Goal: Task Accomplishment & Management: Use online tool/utility

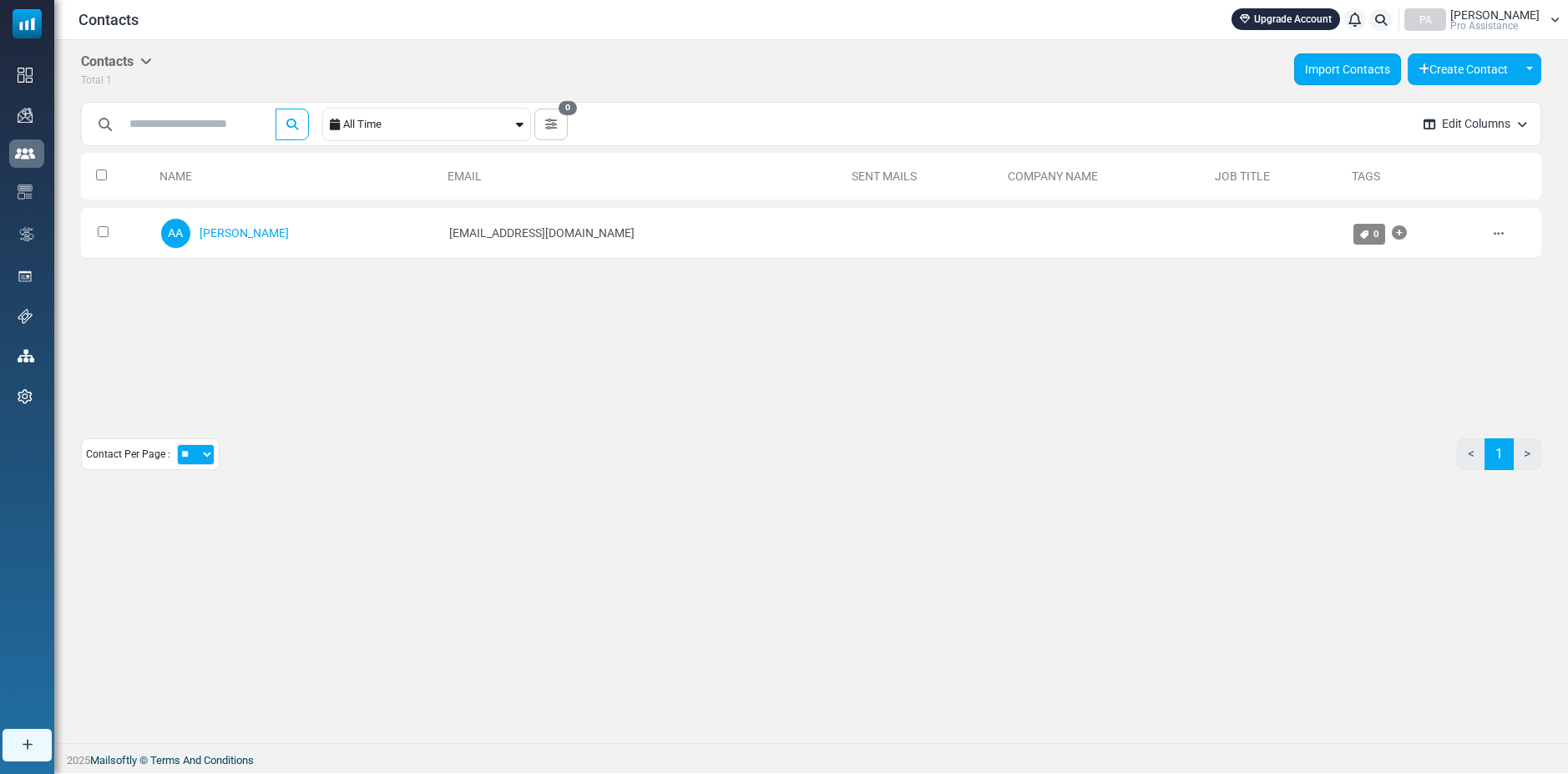
click at [1343, 76] on link "Import Contacts" at bounding box center [1347, 69] width 107 height 31
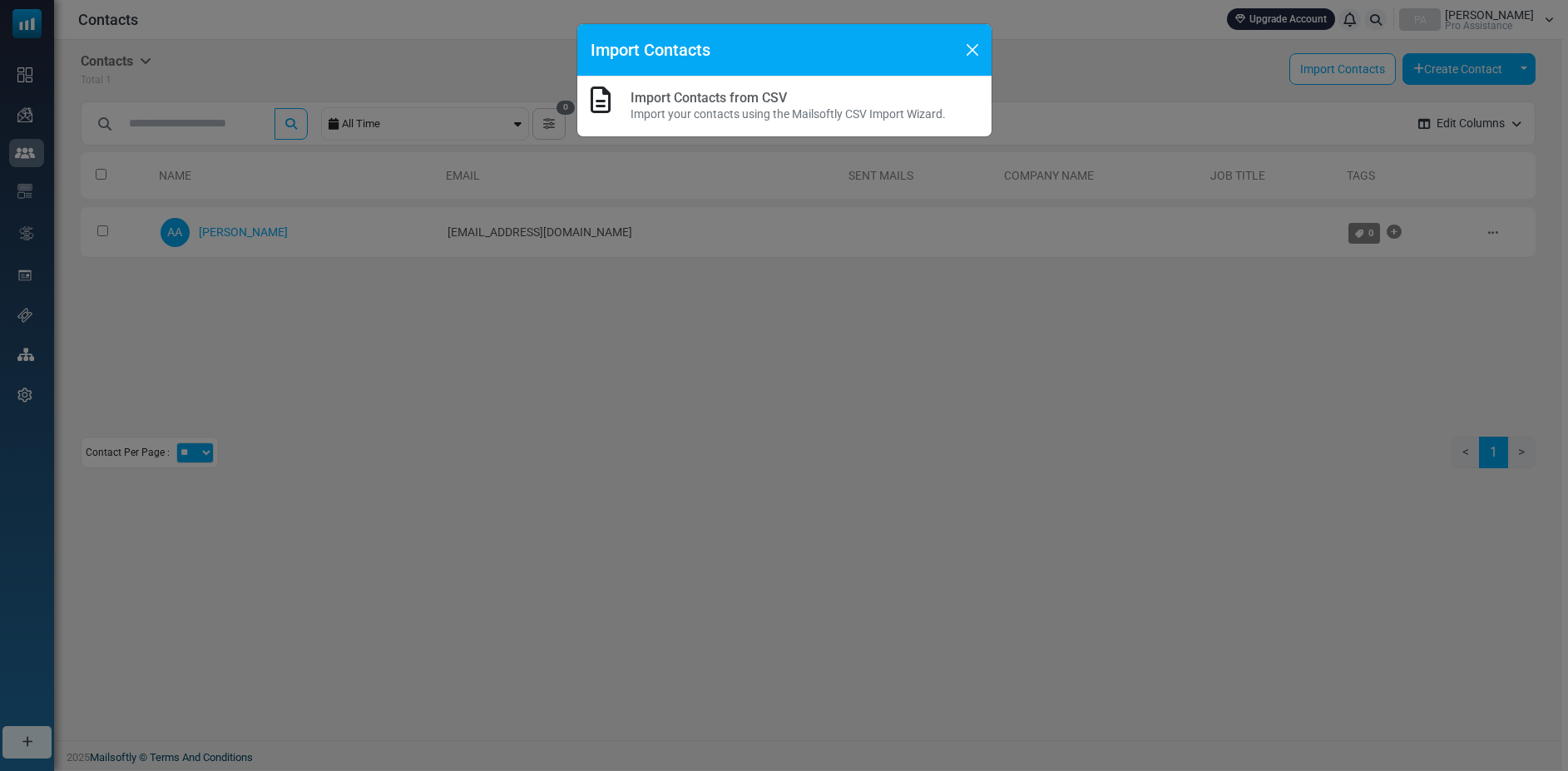
click at [712, 104] on link "Import Contacts from CSV" at bounding box center [709, 98] width 157 height 16
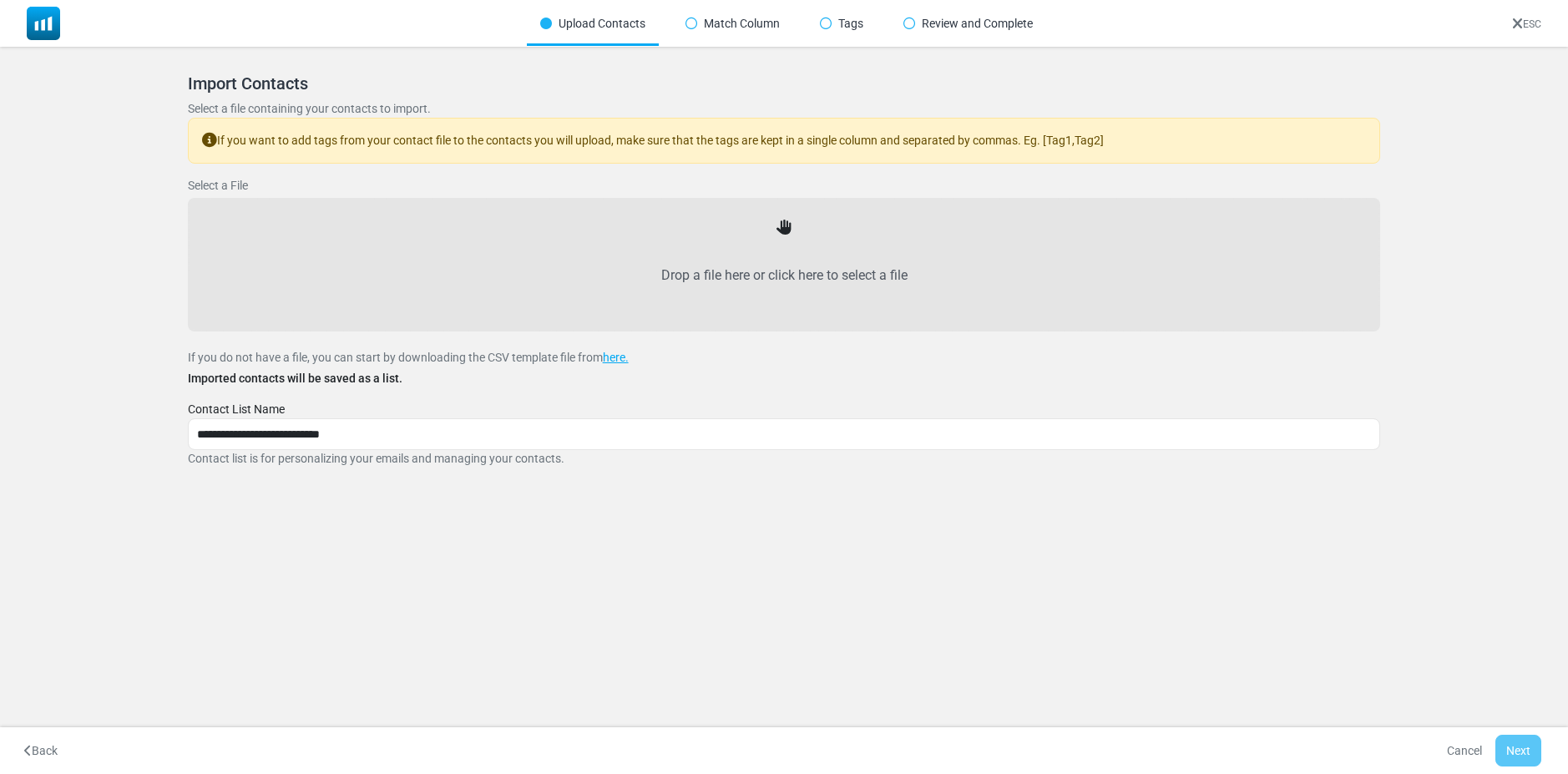
click at [791, 247] on label "Drop a file here or click here to select a file" at bounding box center [784, 276] width 1156 height 74
click at [0, 0] on input "Drop a file here or click here to select a file" at bounding box center [0, 0] width 0 height 0
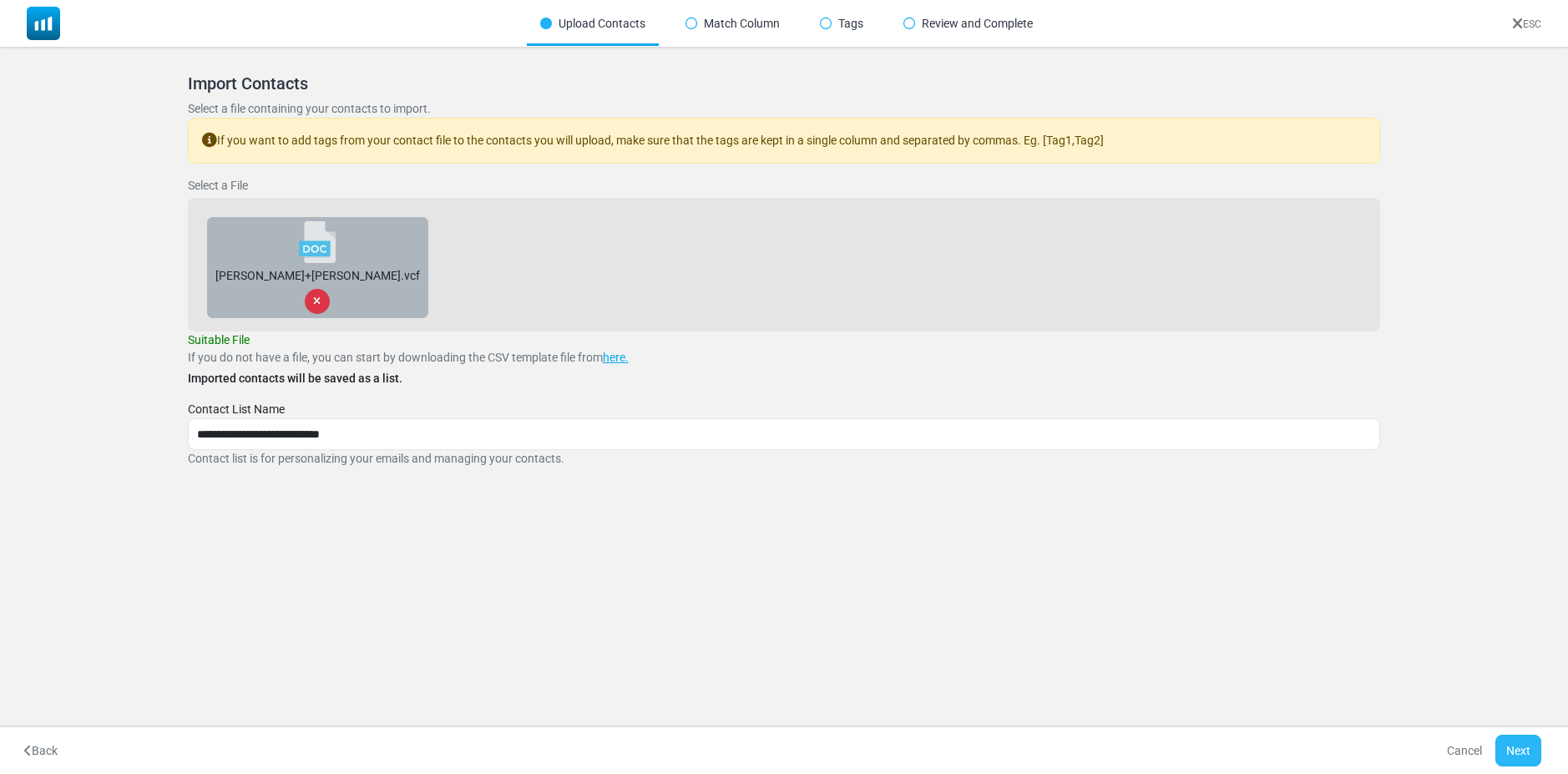
click at [1510, 737] on button "Next" at bounding box center [1518, 751] width 46 height 31
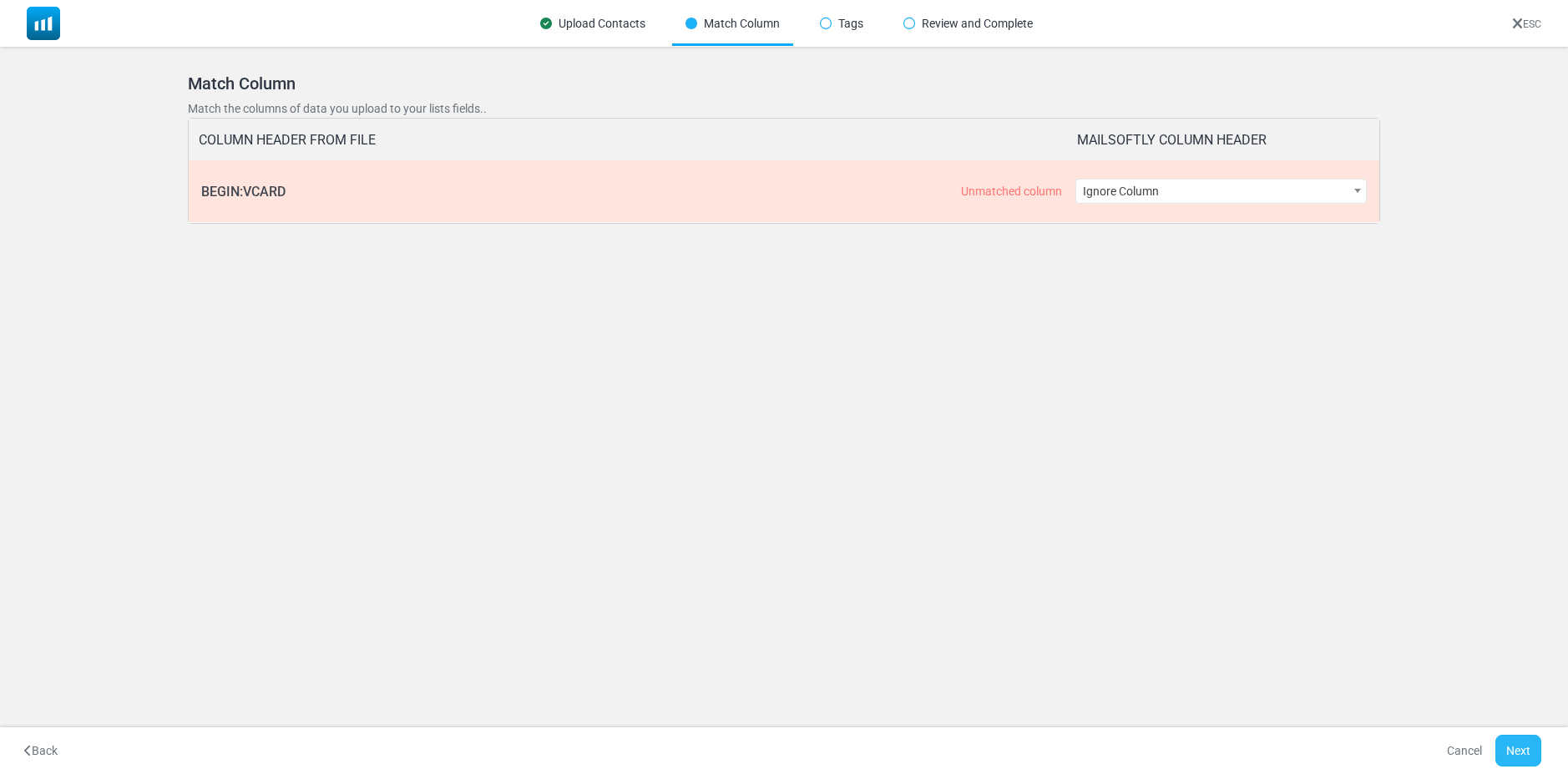
click at [1512, 746] on button "Next" at bounding box center [1518, 751] width 46 height 31
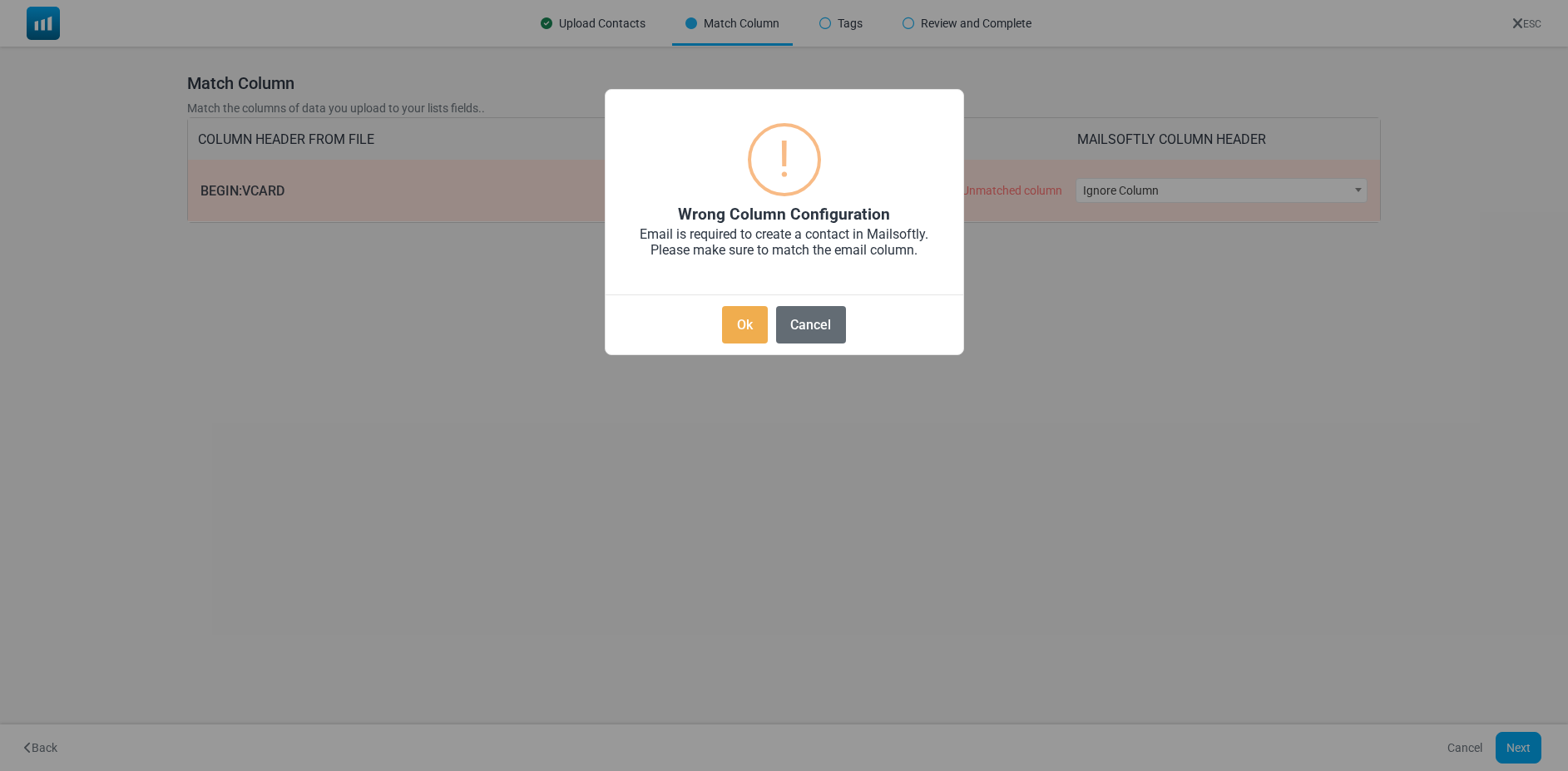
click at [810, 340] on button "Cancel" at bounding box center [811, 324] width 70 height 37
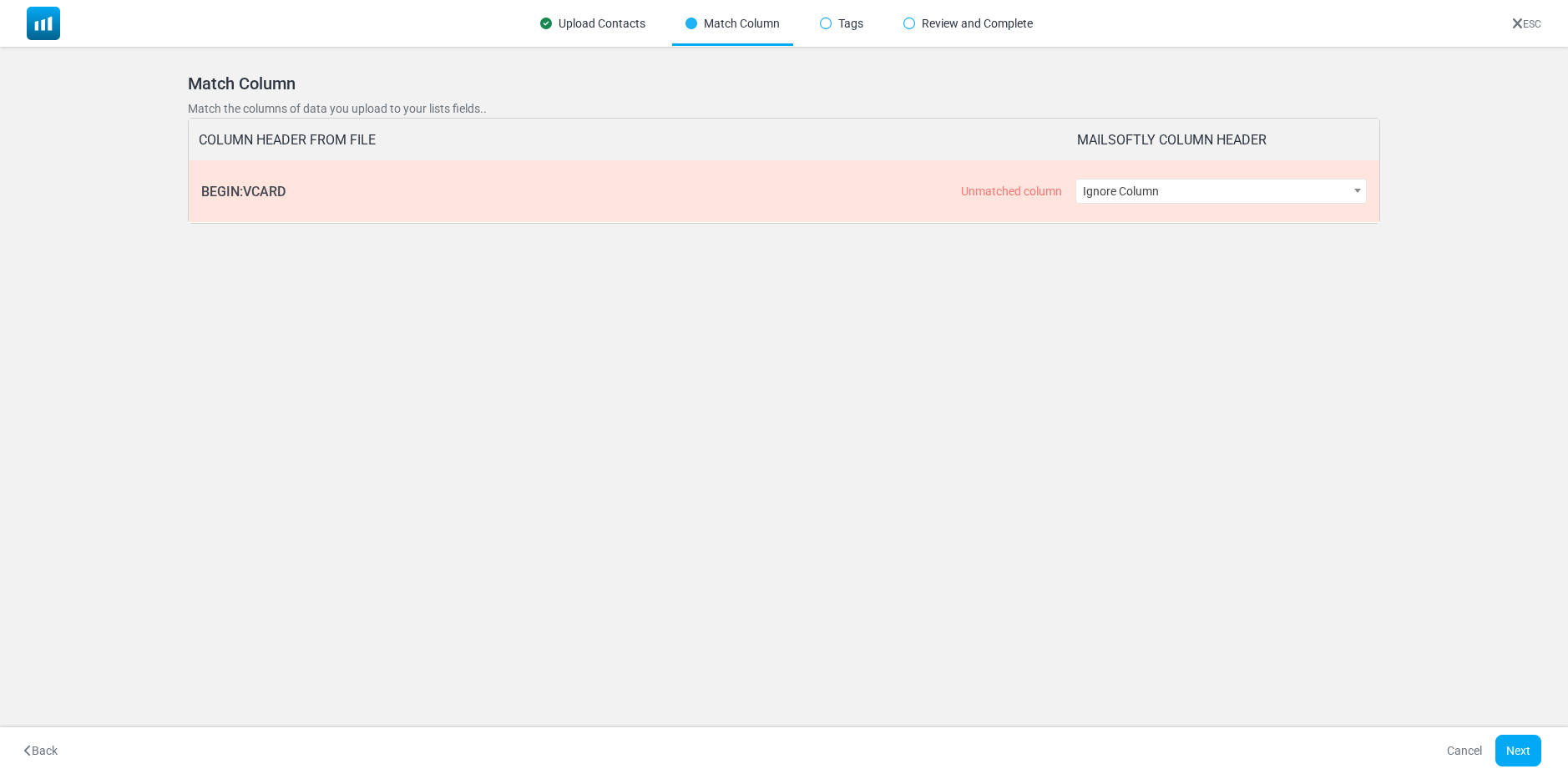
click at [49, 20] on img at bounding box center [43, 23] width 33 height 33
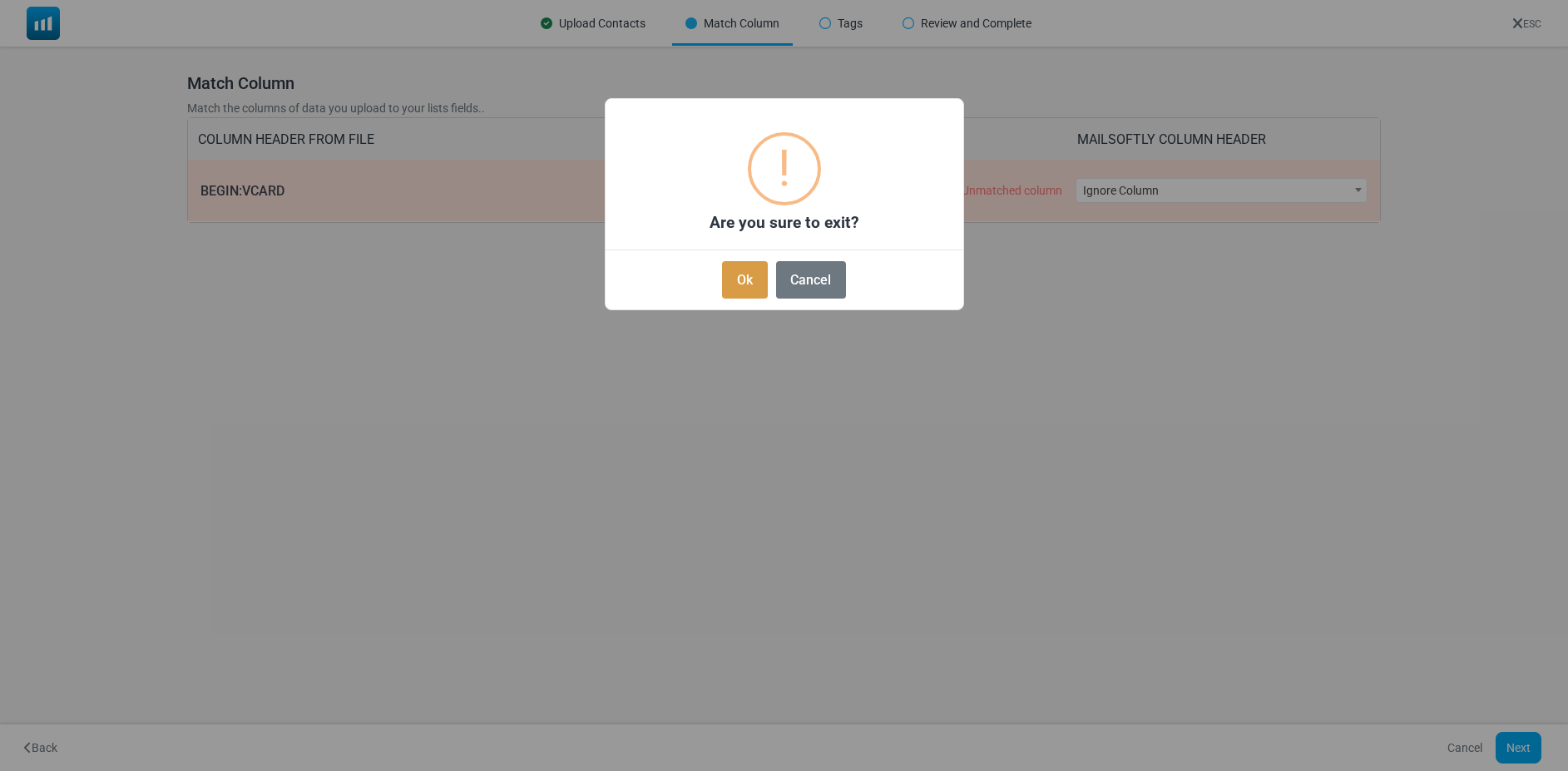
click at [755, 287] on button "Ok" at bounding box center [745, 280] width 45 height 37
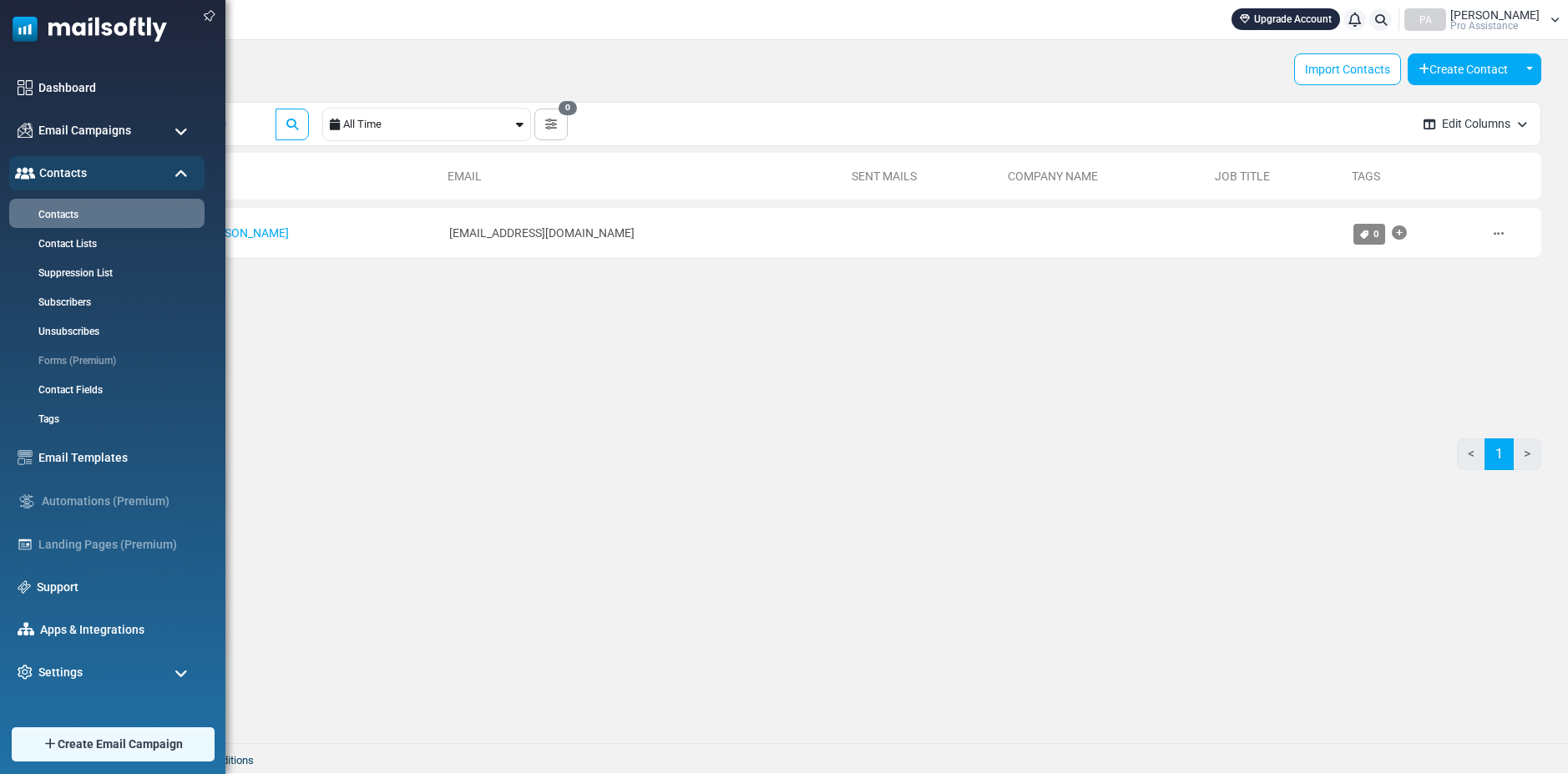
click at [182, 130] on span at bounding box center [181, 131] width 13 height 15
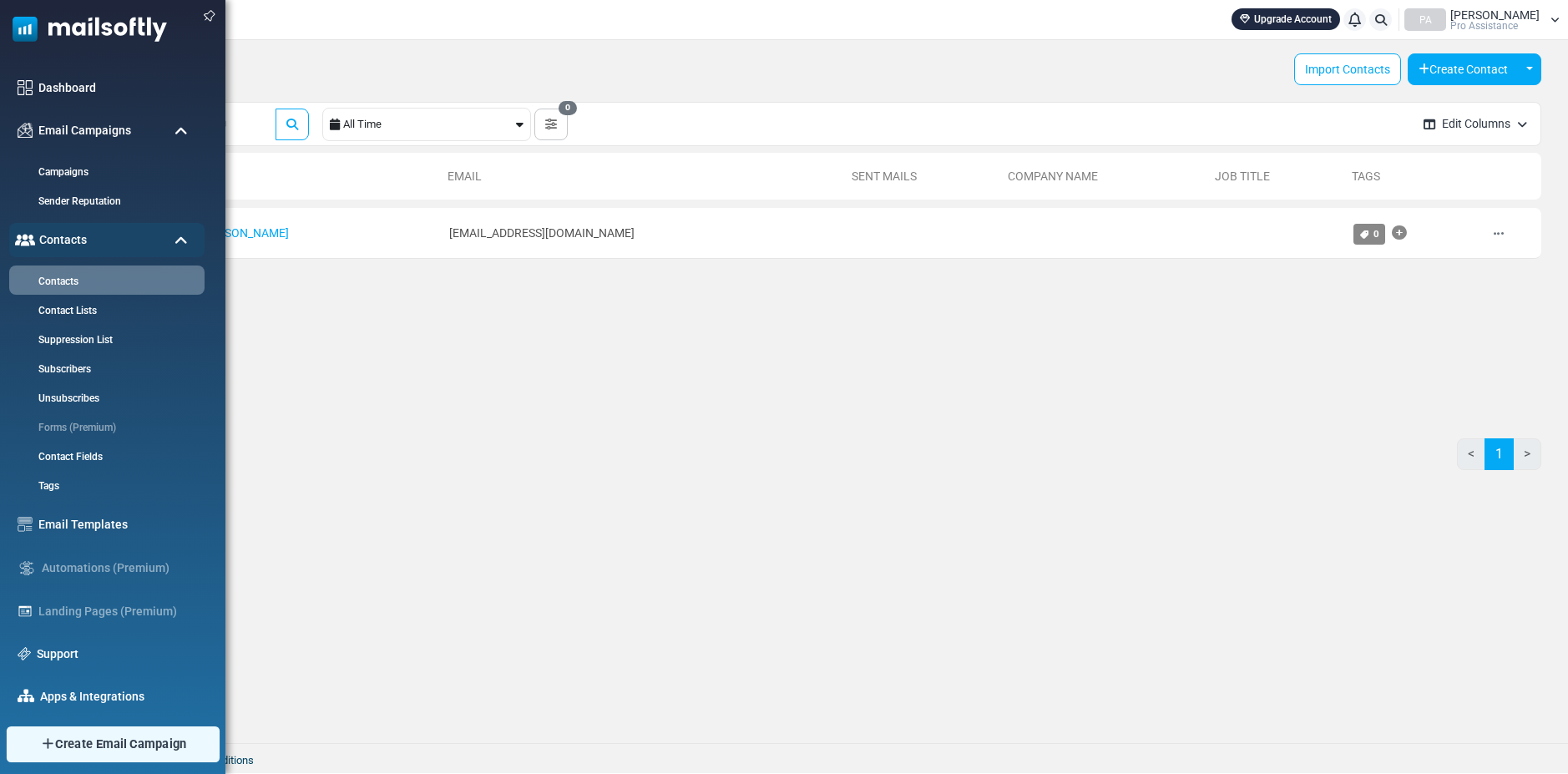
click at [89, 749] on span "Create Email Campaign" at bounding box center [121, 744] width 132 height 18
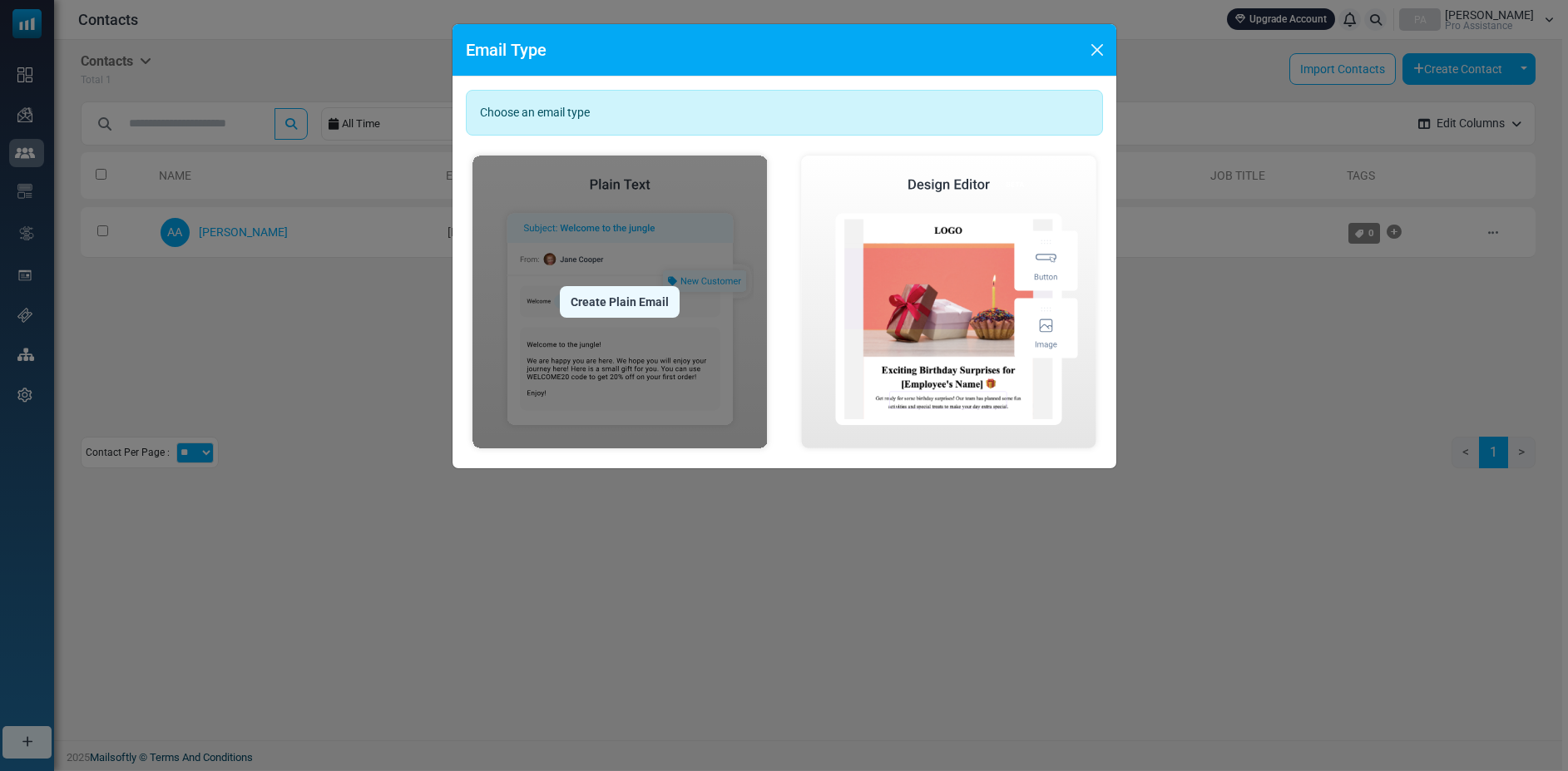
click at [705, 217] on img at bounding box center [620, 301] width 308 height 306
